Goal: Find specific page/section: Find specific page/section

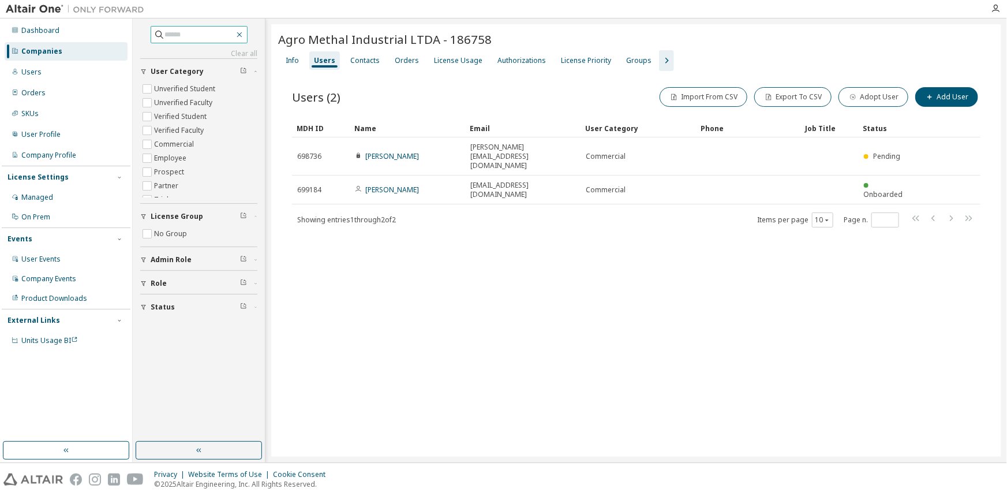
click at [244, 33] on icon "button" at bounding box center [239, 34] width 9 height 9
click at [36, 69] on div "Users" at bounding box center [31, 72] width 20 height 9
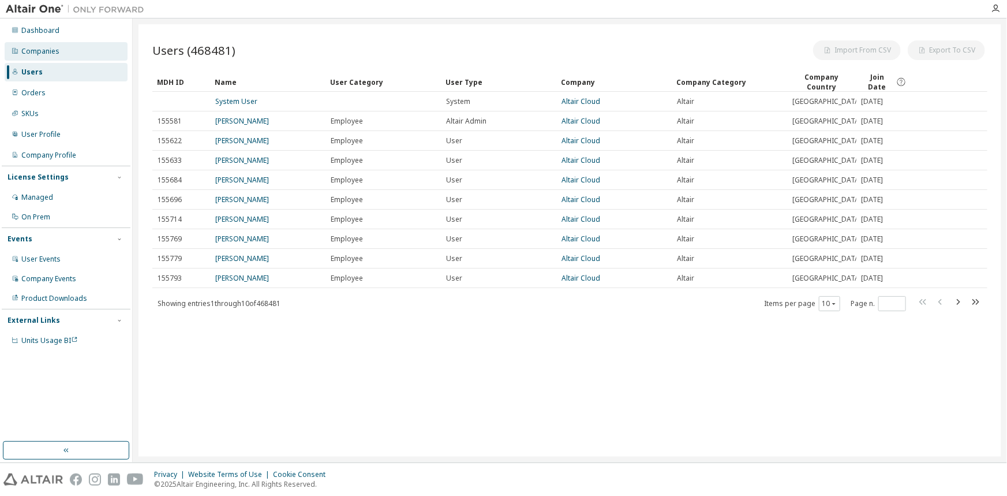
click at [36, 50] on div "Companies" at bounding box center [40, 51] width 38 height 9
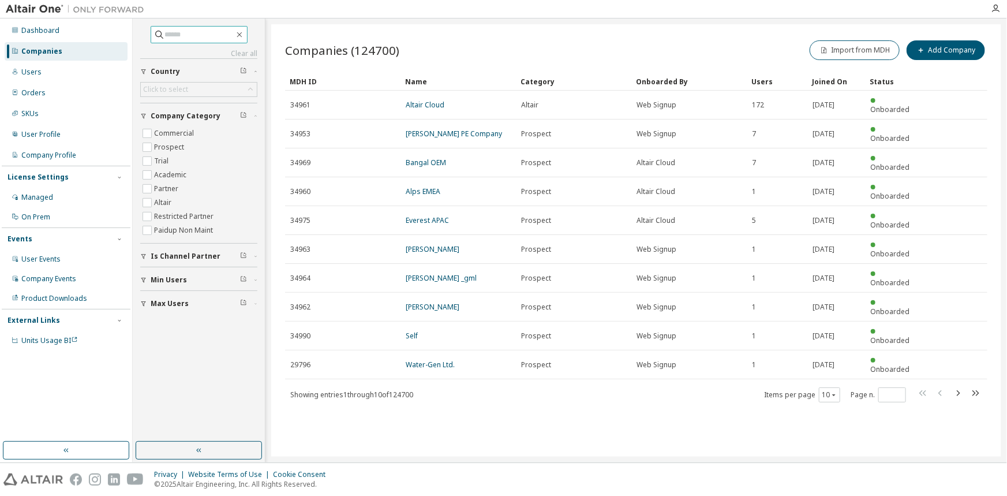
click at [218, 40] on input "text" at bounding box center [199, 35] width 69 height 12
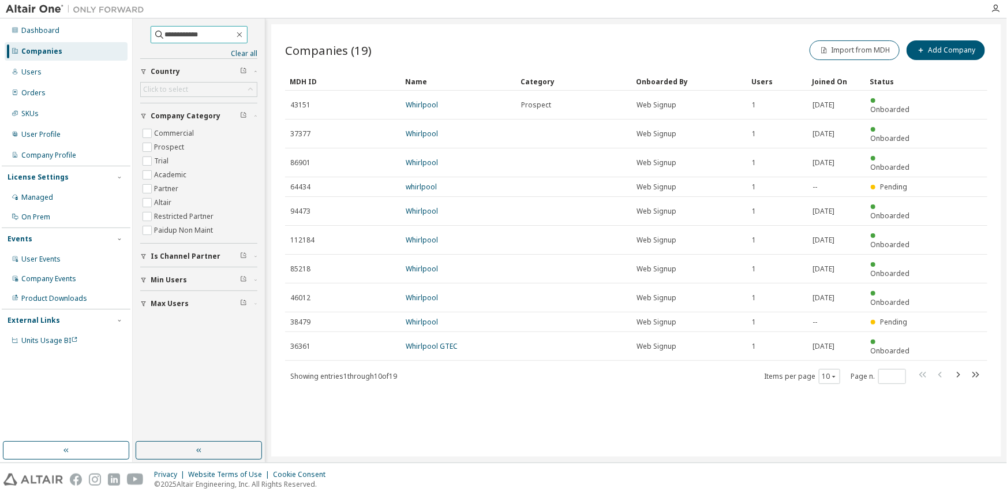
type input "**********"
click at [958, 368] on icon "button" at bounding box center [958, 375] width 14 height 14
type input "*"
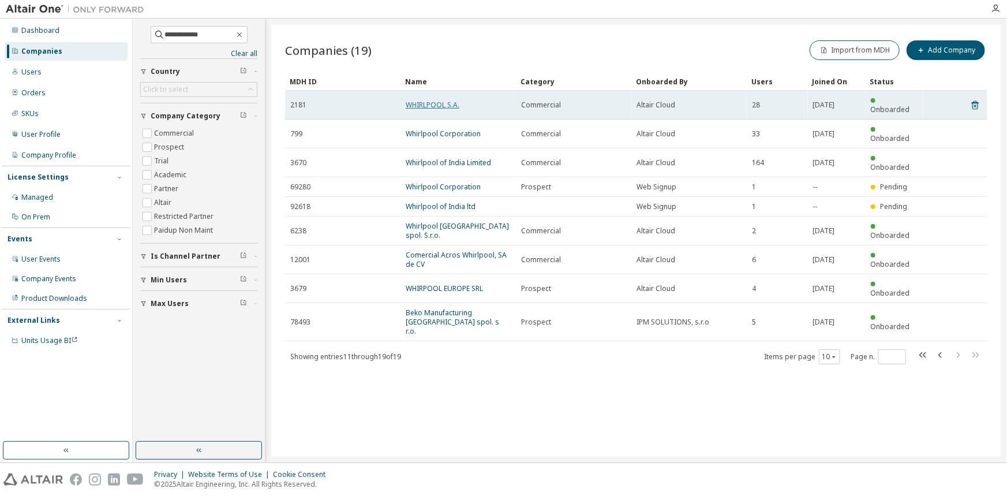
click at [439, 100] on link "WHIRLPOOL S.A." at bounding box center [433, 105] width 54 height 10
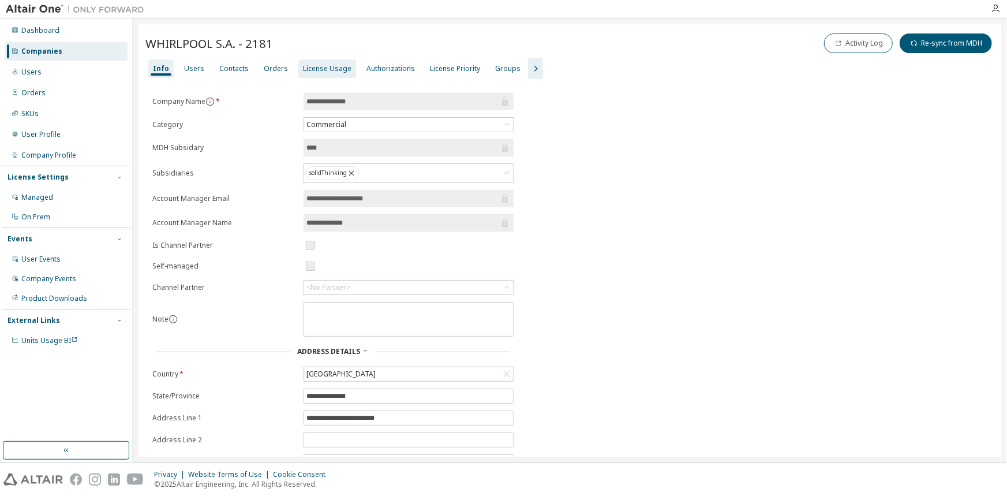
click at [334, 72] on div "License Usage" at bounding box center [327, 68] width 48 height 9
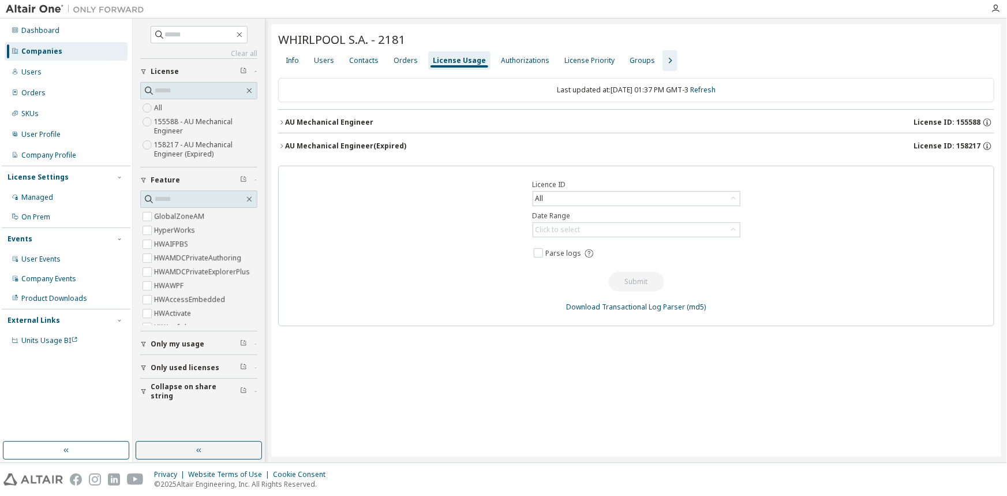
click at [304, 139] on button "AU Mechanical Engineer (Expired) License ID: 158217" at bounding box center [636, 145] width 716 height 25
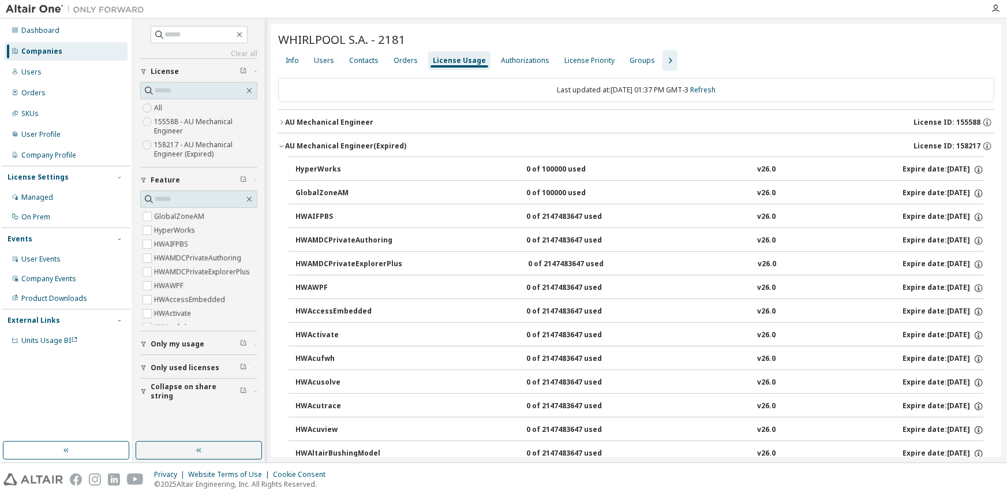
click at [300, 113] on button "AU Mechanical Engineer License ID: 155588" at bounding box center [636, 122] width 716 height 25
